Goal: Task Accomplishment & Management: Complete application form

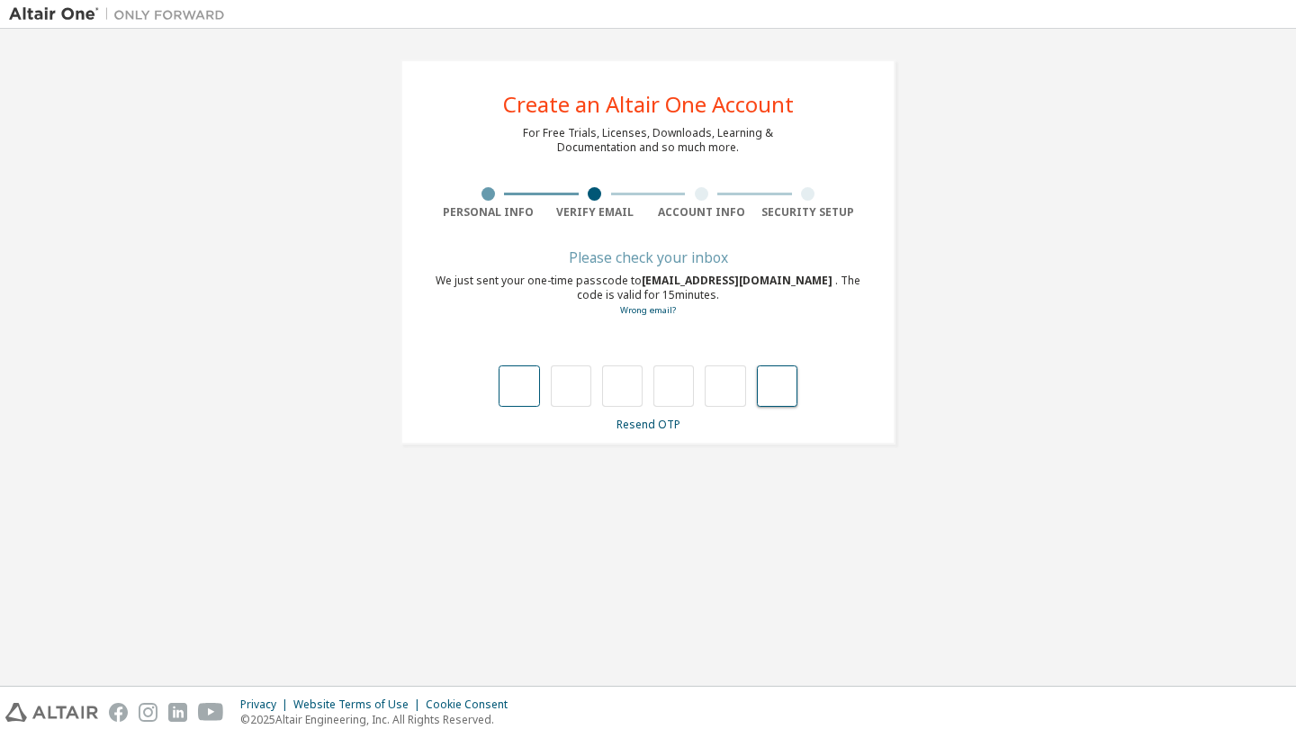
paste input "*"
type input "*"
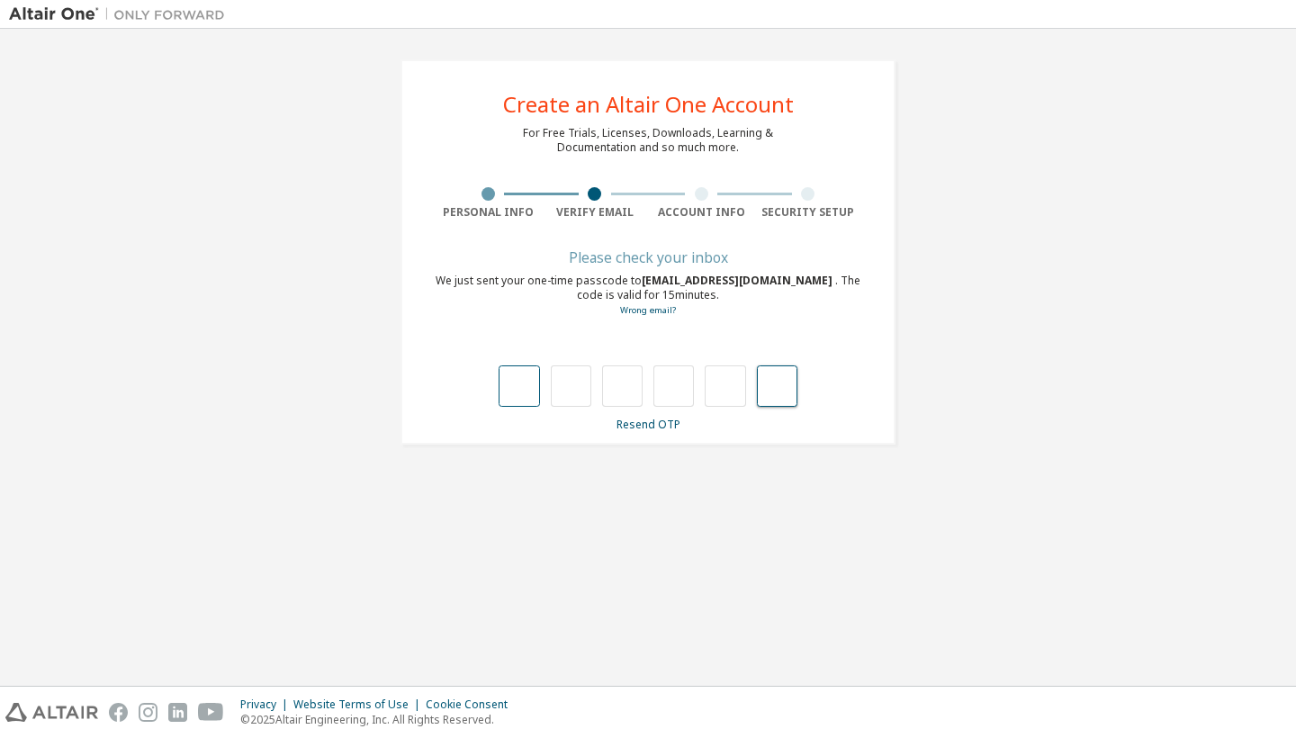
type input "*"
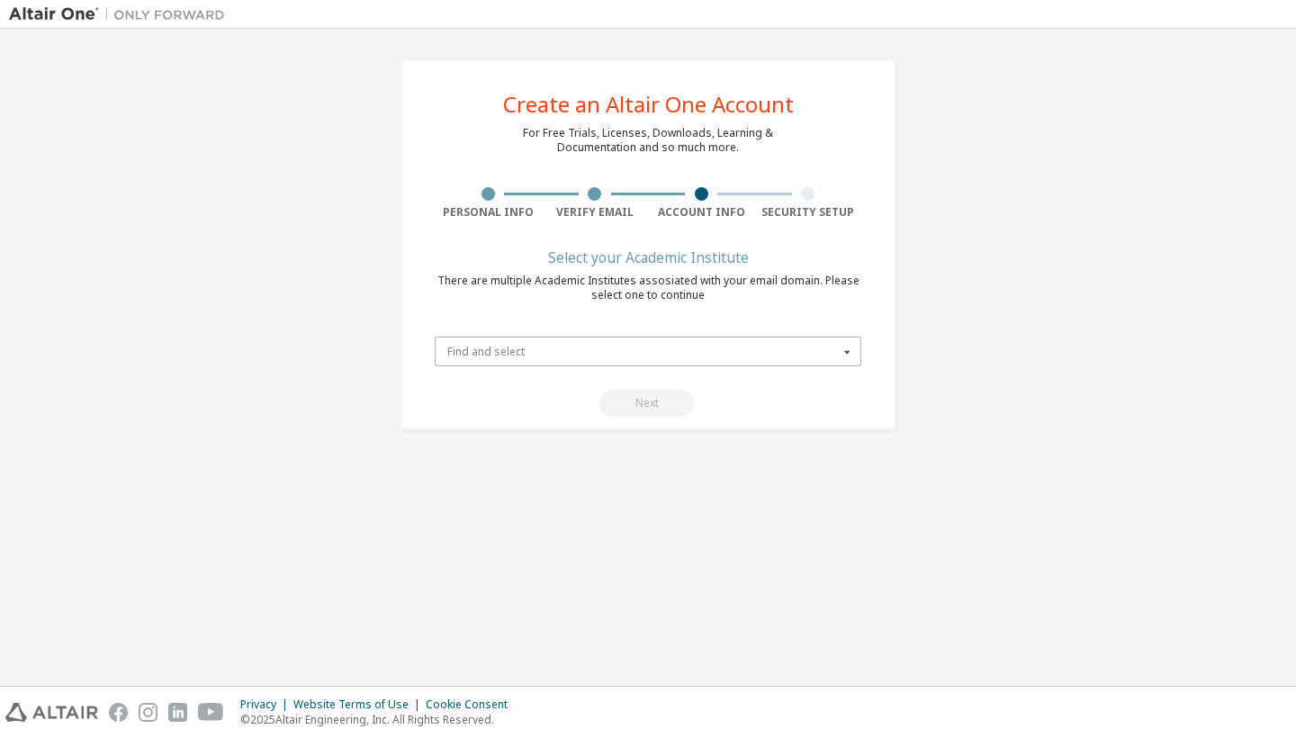
click at [631, 357] on input "text" at bounding box center [649, 352] width 425 height 28
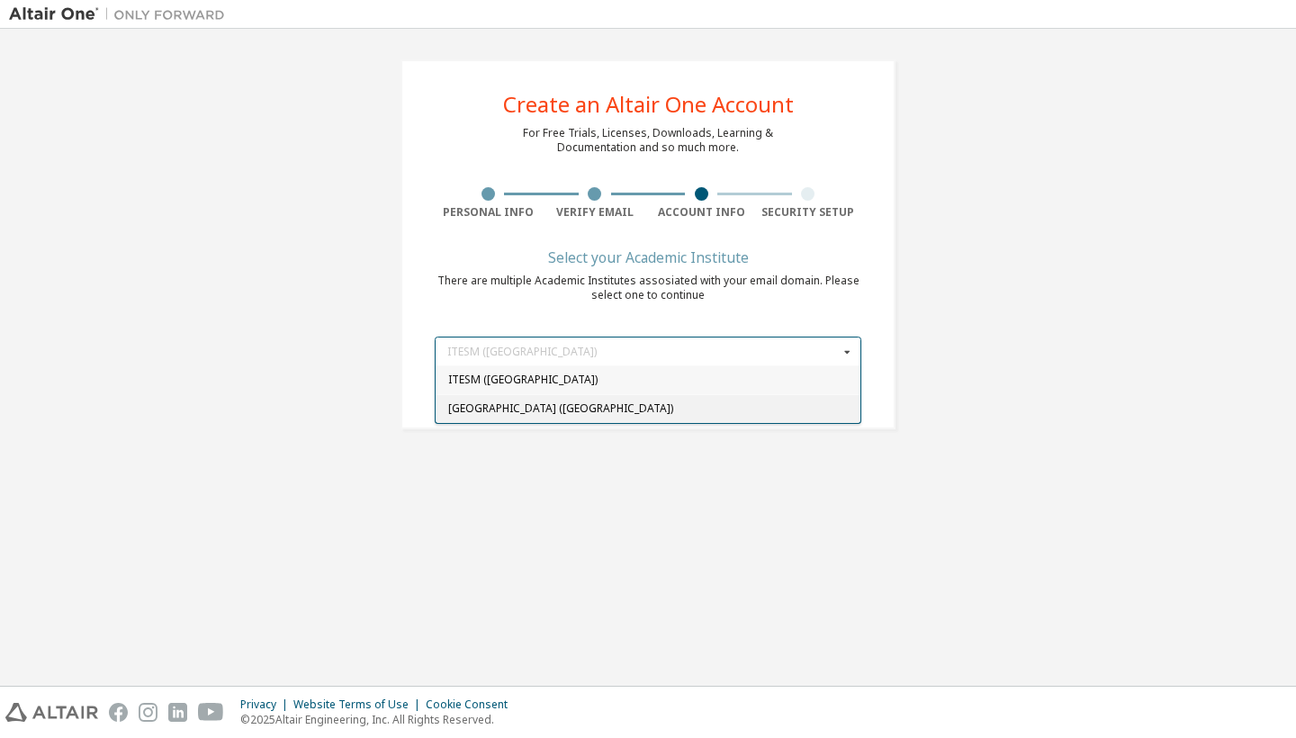
click at [602, 408] on span "[GEOGRAPHIC_DATA] ([GEOGRAPHIC_DATA])" at bounding box center [648, 408] width 401 height 11
type input "******"
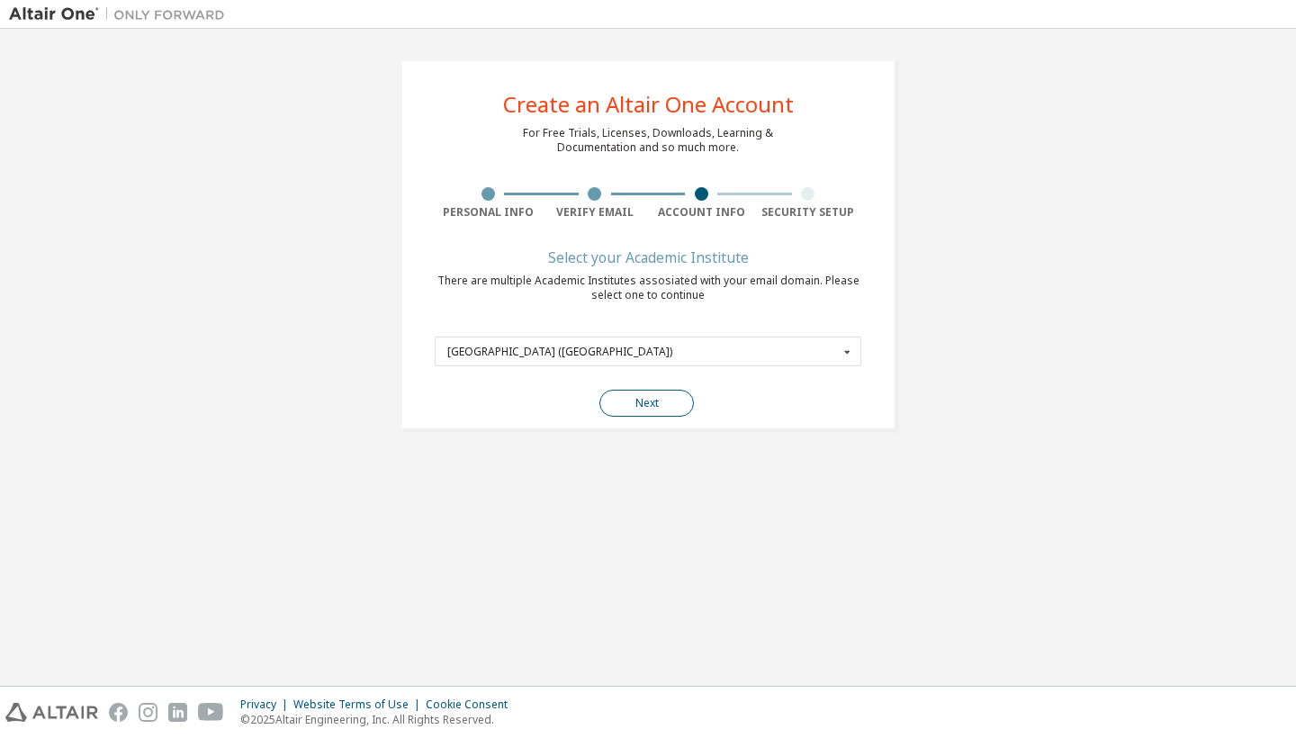
click at [617, 407] on button "Next" at bounding box center [646, 403] width 95 height 27
